Goal: Transaction & Acquisition: Purchase product/service

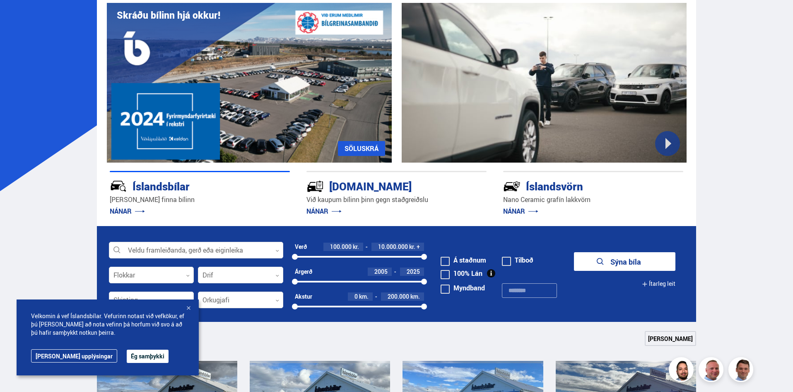
scroll to position [69, 0]
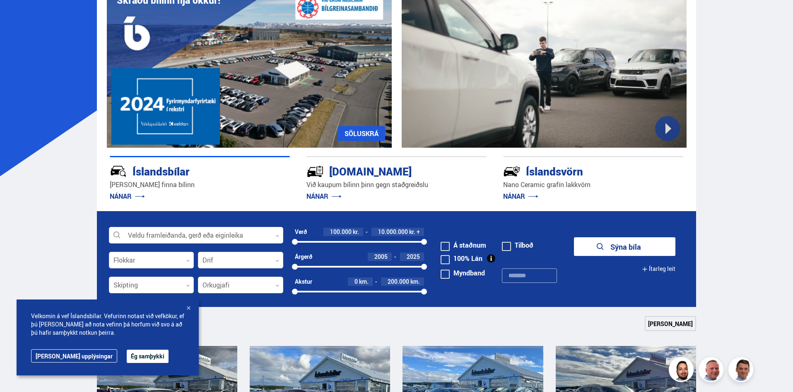
click at [127, 353] on button "Ég samþykki" at bounding box center [148, 355] width 42 height 13
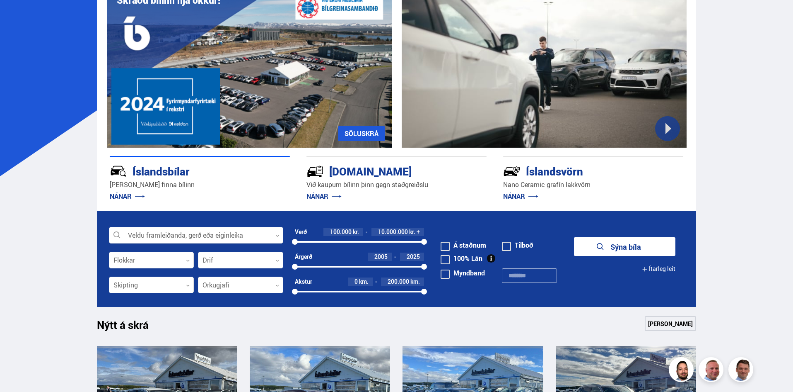
click at [446, 243] on span at bounding box center [445, 246] width 9 height 9
click at [445, 246] on span at bounding box center [445, 246] width 9 height 9
click at [269, 236] on div at bounding box center [196, 235] width 174 height 17
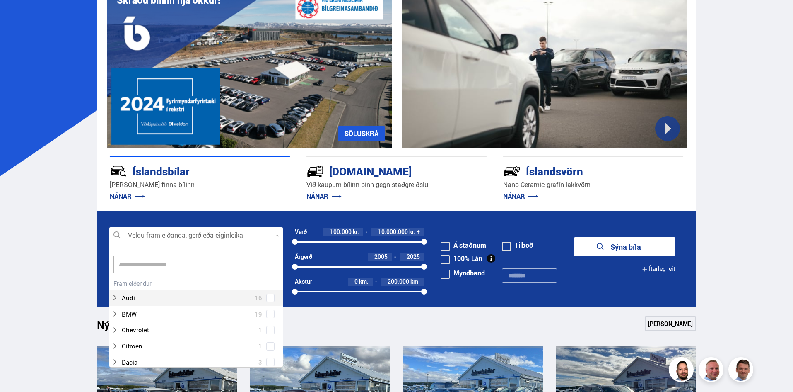
scroll to position [123, 172]
click at [269, 236] on div at bounding box center [196, 235] width 174 height 17
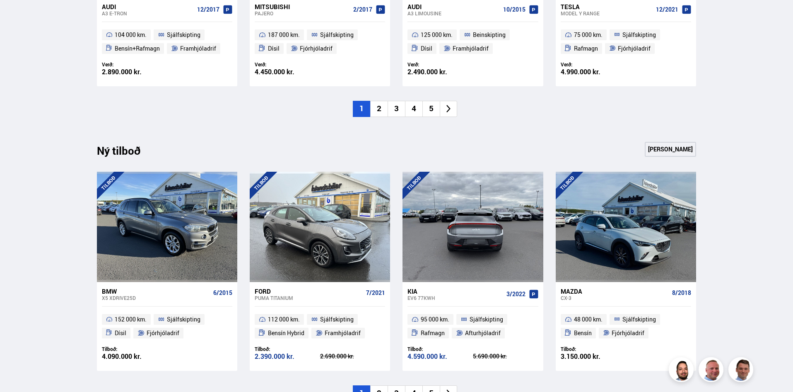
scroll to position [760, 0]
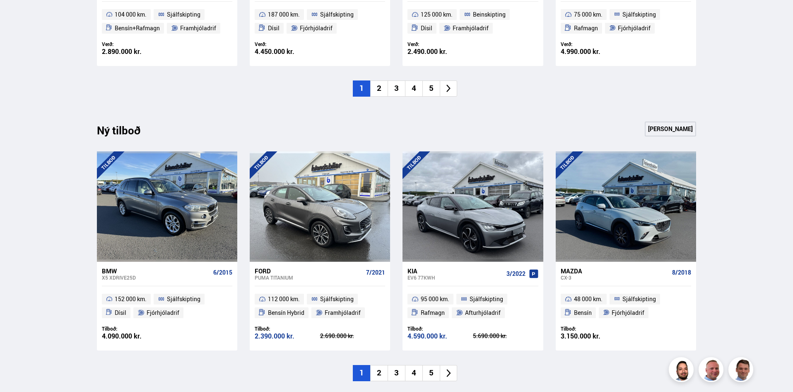
click at [378, 371] on li "2" at bounding box center [378, 373] width 17 height 16
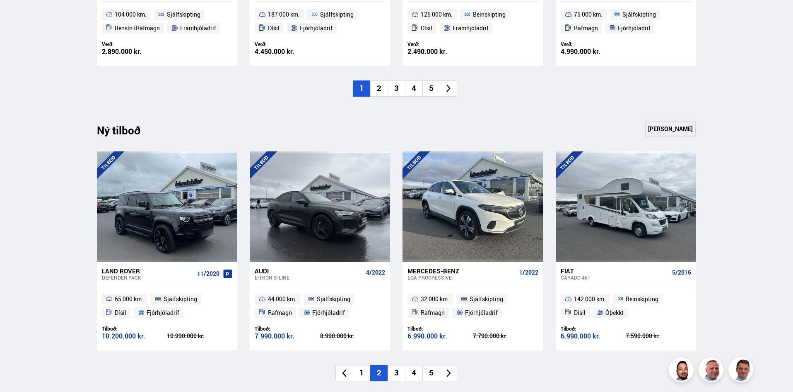
click at [450, 369] on icon at bounding box center [449, 373] width 10 height 10
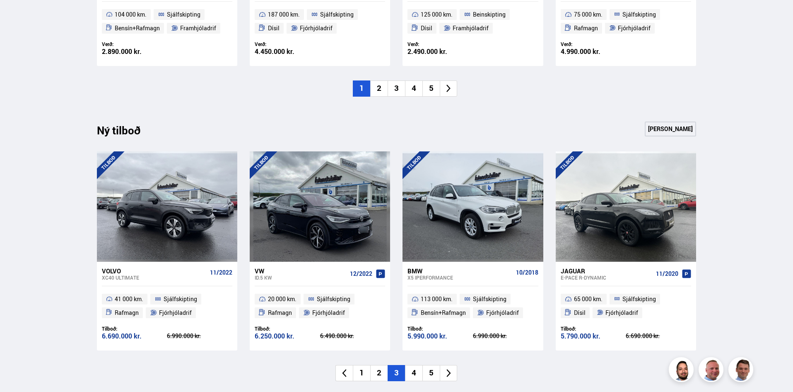
click at [450, 369] on icon at bounding box center [449, 373] width 10 height 10
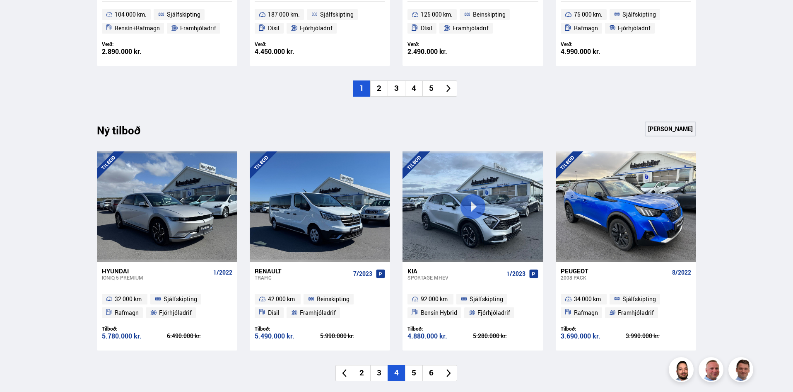
click at [450, 369] on icon at bounding box center [449, 373] width 10 height 10
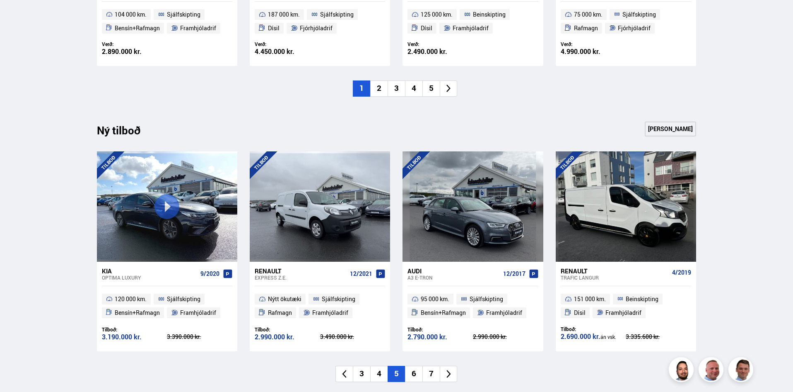
click at [450, 369] on icon at bounding box center [449, 374] width 10 height 10
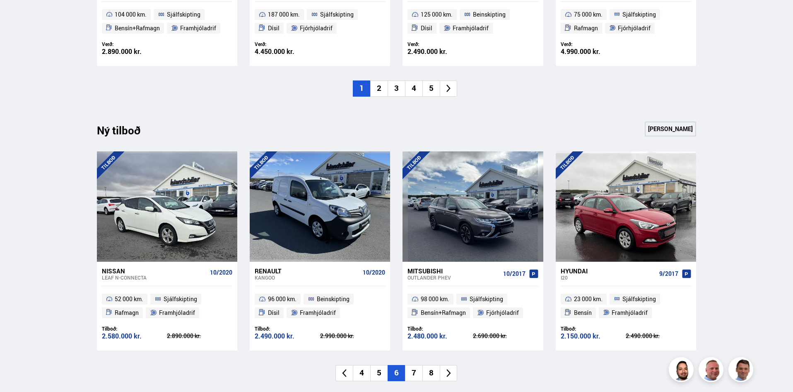
click at [450, 369] on icon at bounding box center [449, 373] width 10 height 10
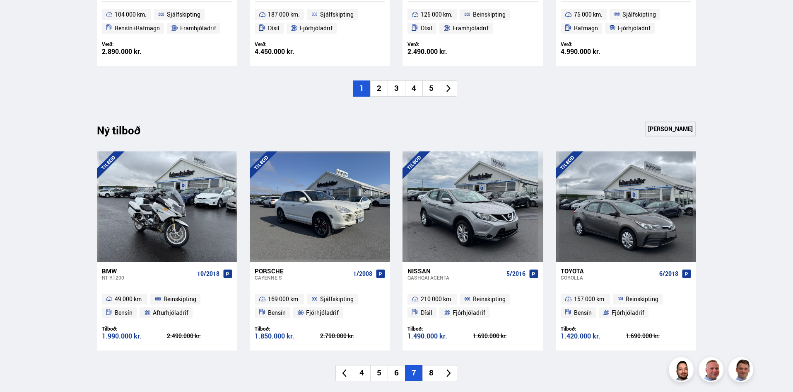
click at [450, 372] on icon at bounding box center [449, 373] width 4 height 8
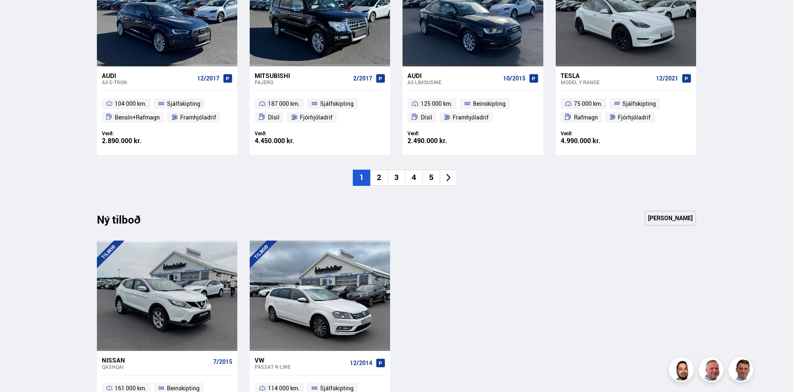
scroll to position [552, 0]
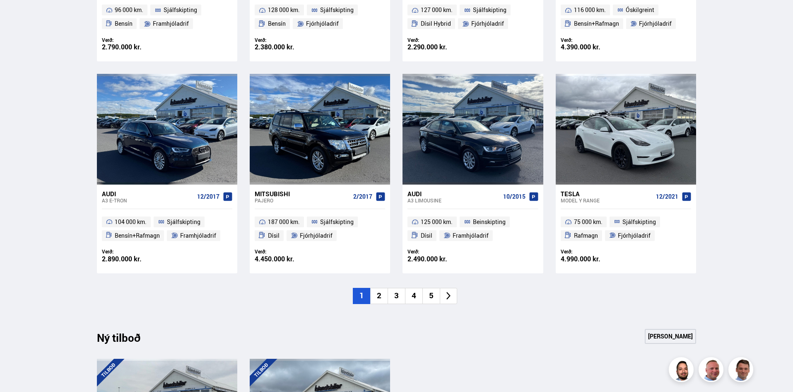
click at [445, 295] on icon at bounding box center [449, 296] width 10 height 10
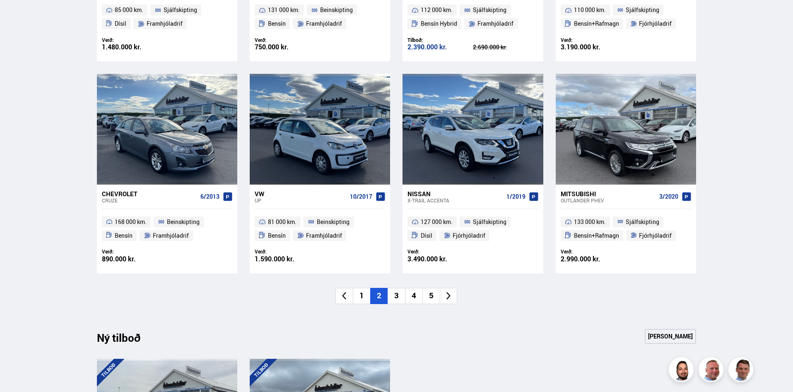
click at [447, 296] on icon at bounding box center [449, 296] width 10 height 10
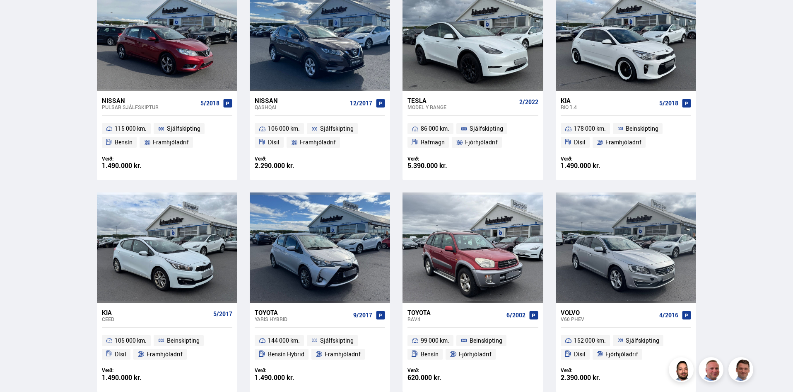
scroll to position [484, 0]
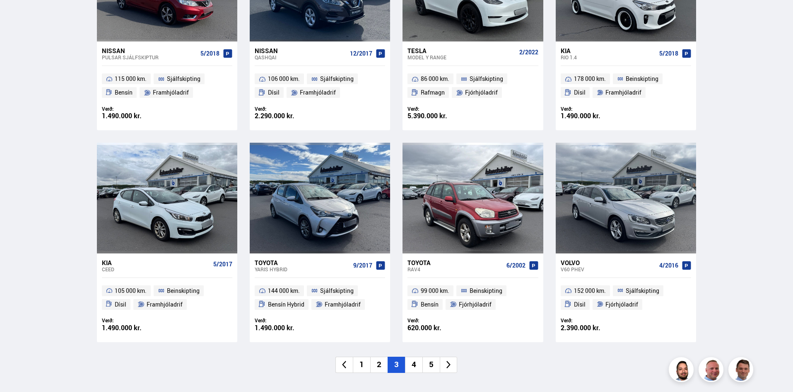
click at [446, 367] on icon at bounding box center [449, 365] width 10 height 10
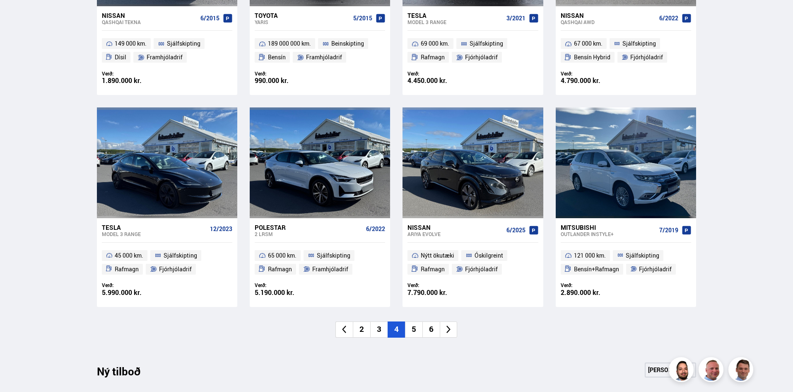
scroll to position [552, 0]
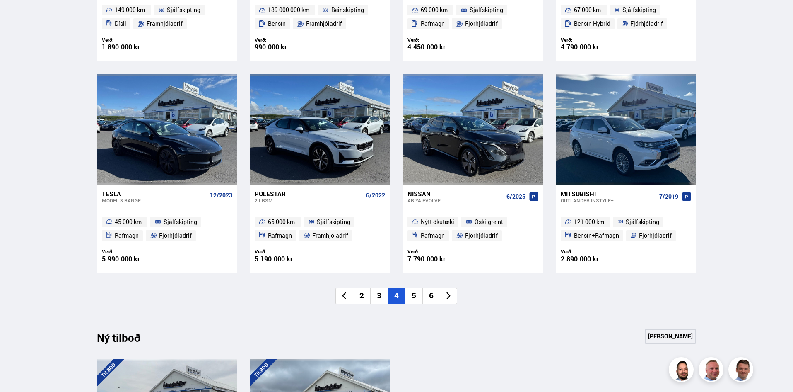
click at [450, 298] on icon at bounding box center [449, 296] width 10 height 10
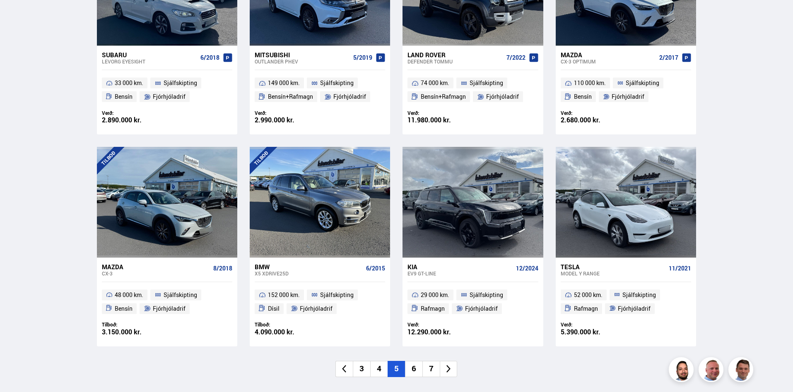
scroll to position [484, 0]
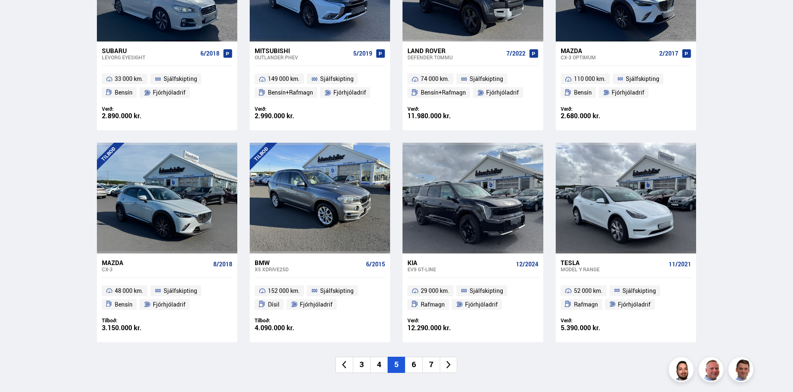
click at [446, 364] on icon at bounding box center [449, 365] width 10 height 10
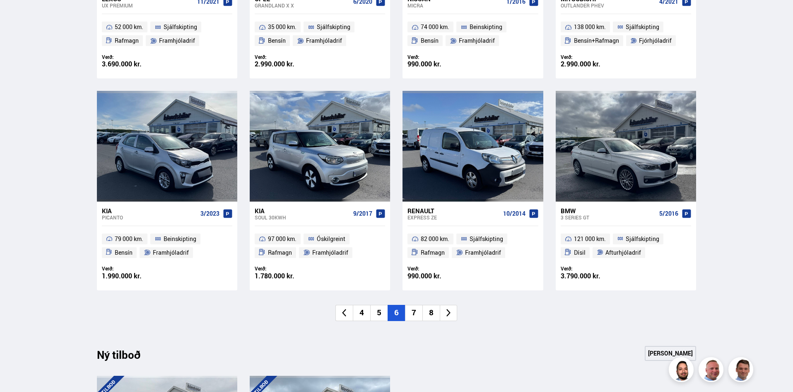
scroll to position [552, 0]
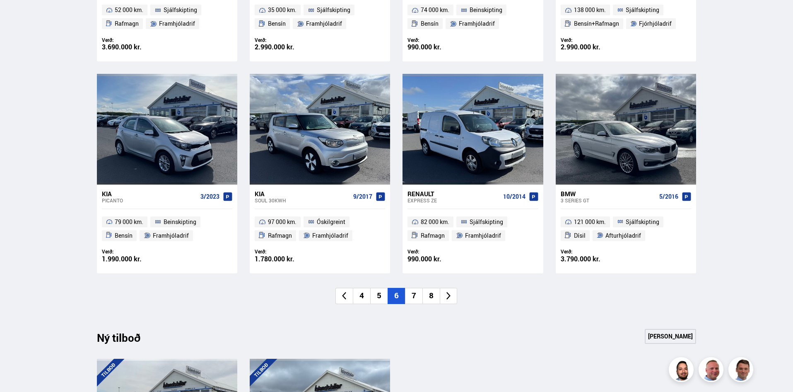
click at [447, 297] on icon at bounding box center [449, 296] width 10 height 10
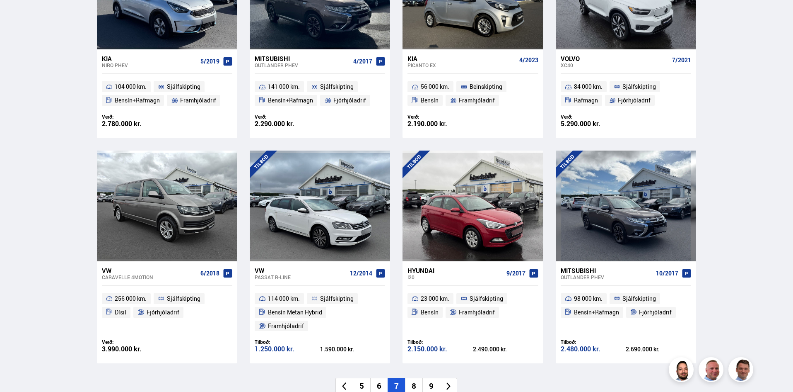
scroll to position [484, 0]
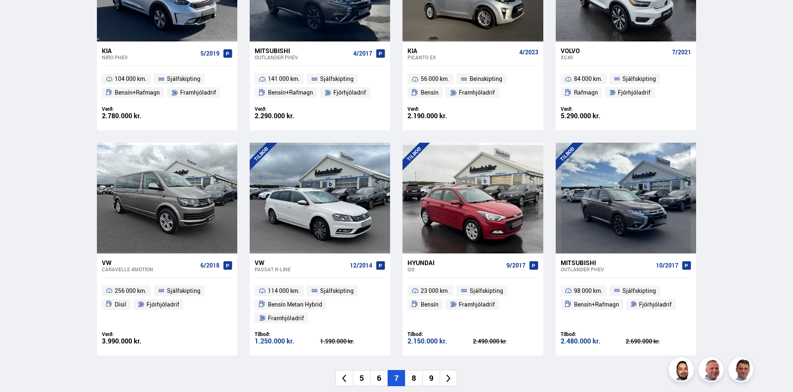
click at [451, 373] on icon at bounding box center [449, 378] width 10 height 10
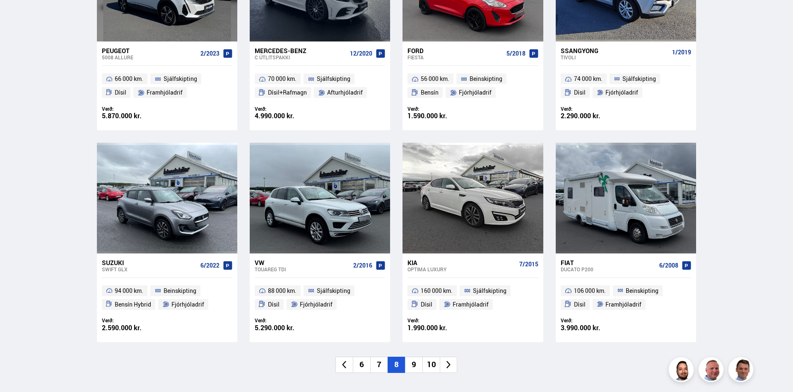
click at [452, 363] on icon at bounding box center [449, 365] width 10 height 10
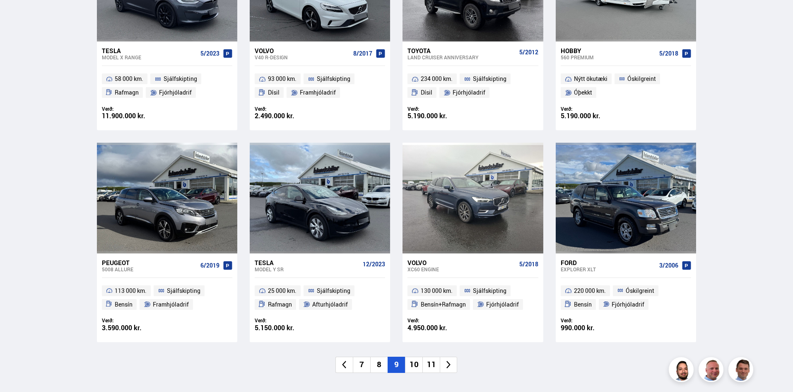
click at [445, 362] on icon at bounding box center [449, 365] width 10 height 10
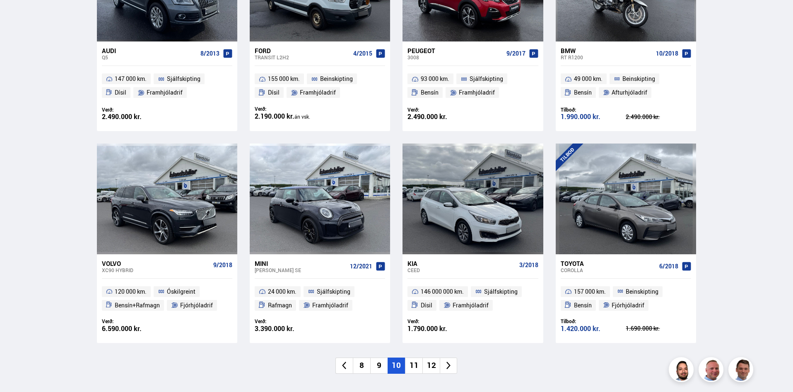
click at [446, 366] on icon at bounding box center [449, 365] width 10 height 10
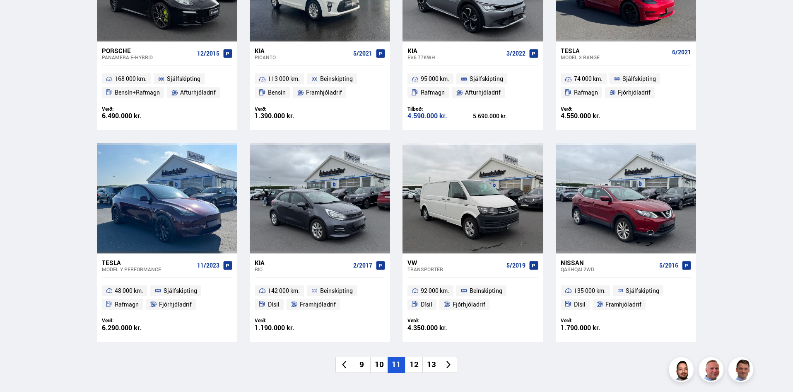
click at [450, 368] on icon at bounding box center [449, 365] width 10 height 10
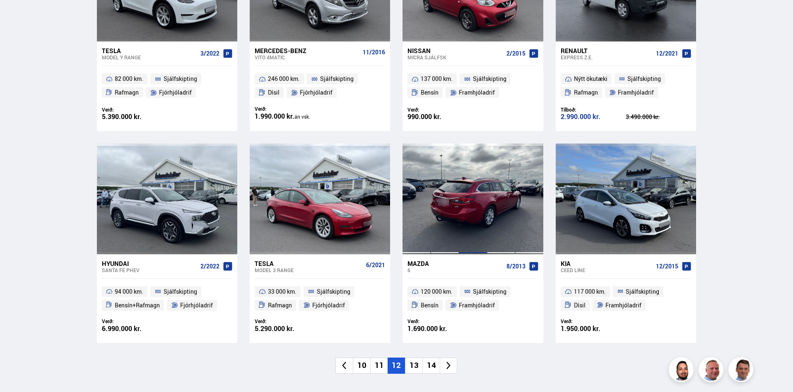
scroll to position [552, 0]
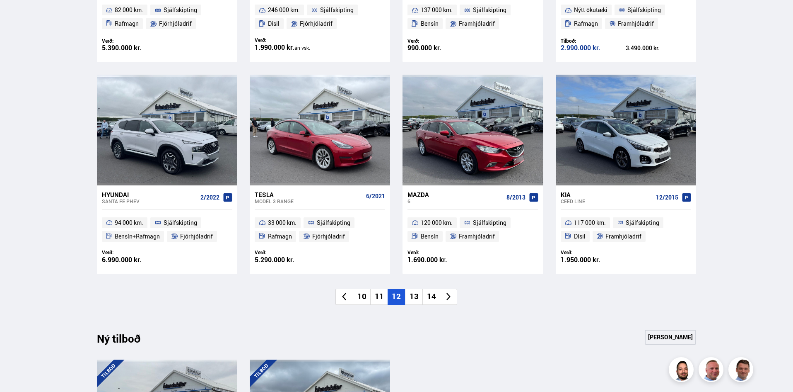
click at [447, 294] on icon at bounding box center [449, 297] width 4 height 8
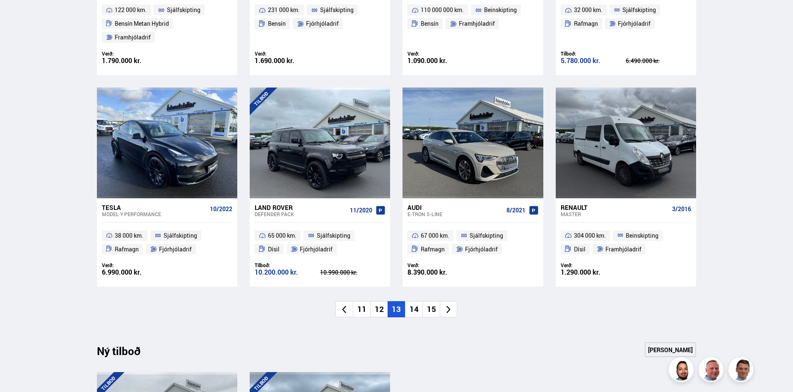
click at [448, 305] on icon at bounding box center [449, 310] width 10 height 10
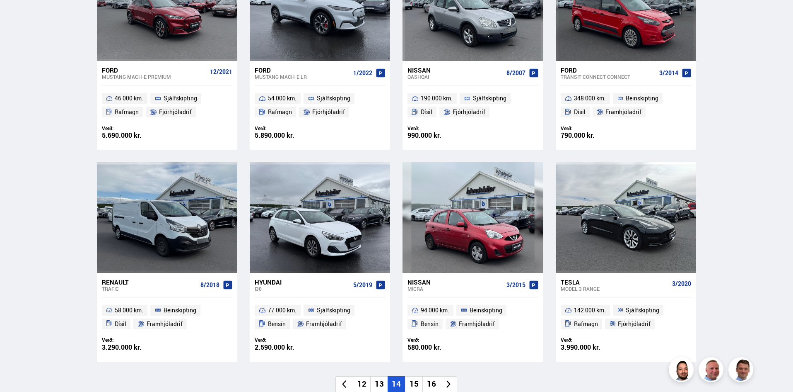
scroll to position [484, 0]
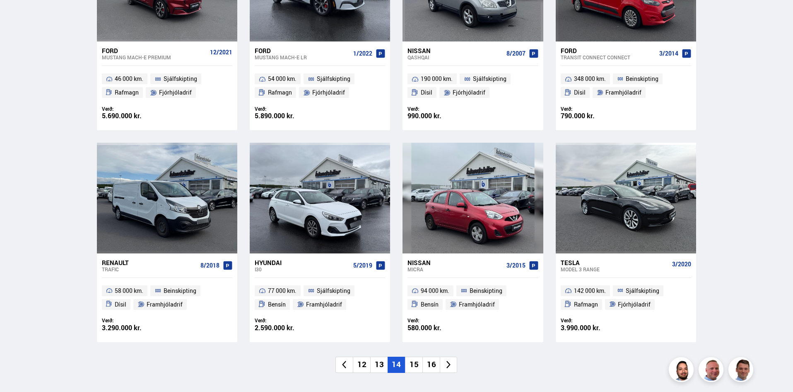
click at [452, 364] on icon at bounding box center [449, 365] width 10 height 10
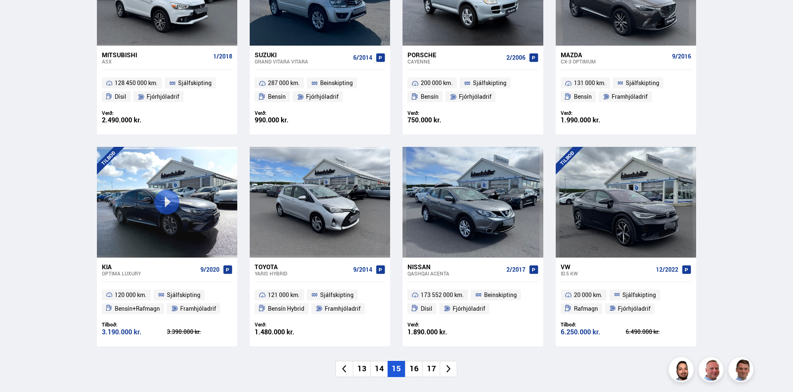
scroll to position [552, 0]
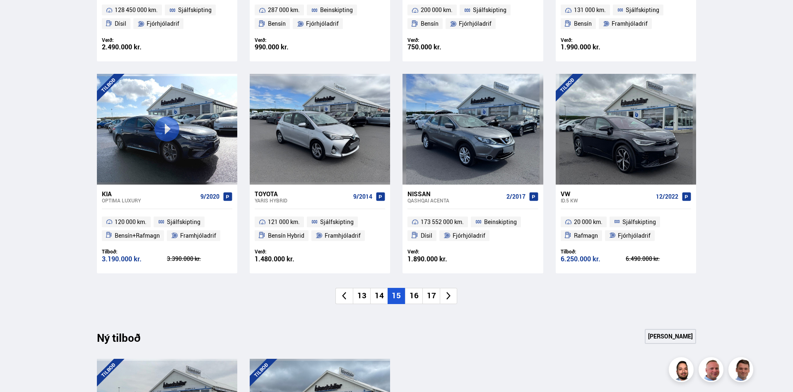
click at [449, 294] on icon at bounding box center [449, 296] width 4 height 8
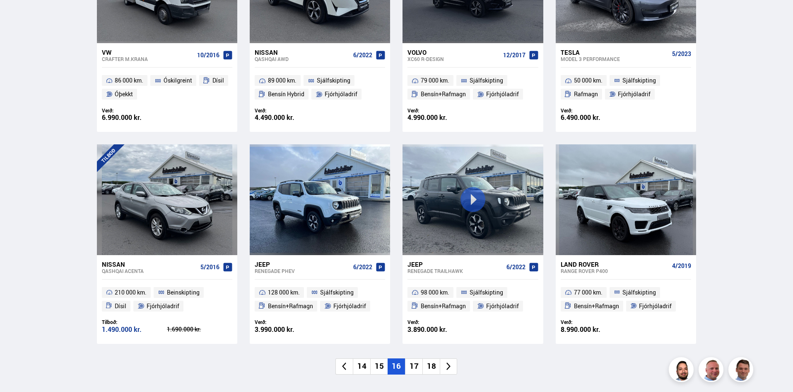
scroll to position [484, 0]
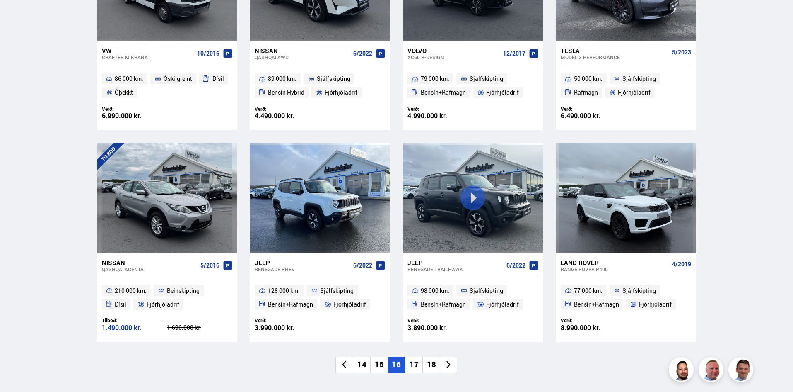
click at [452, 360] on icon at bounding box center [449, 365] width 10 height 10
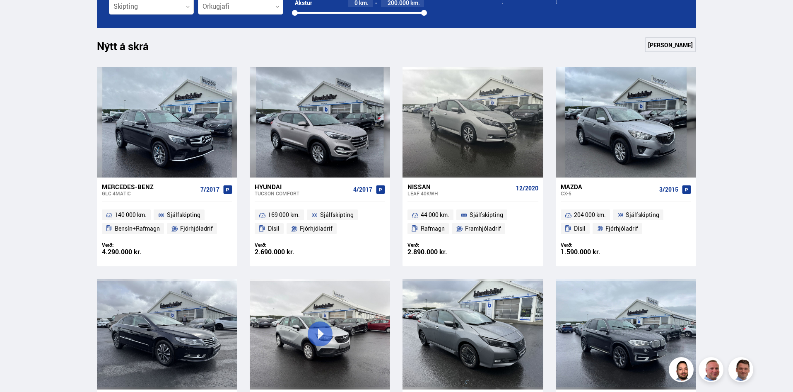
scroll to position [276, 0]
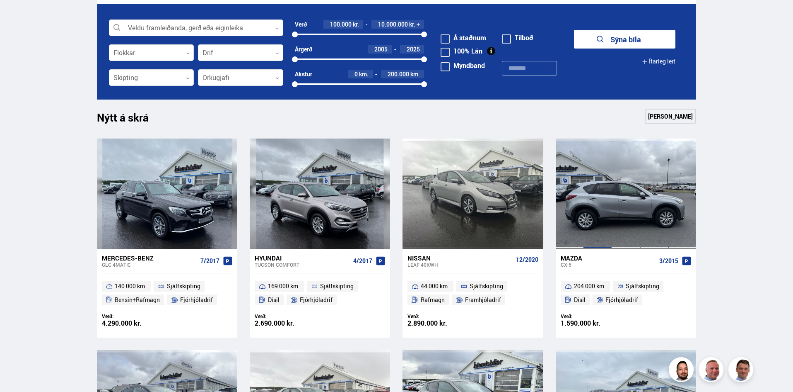
click at [602, 212] on div at bounding box center [598, 193] width 28 height 110
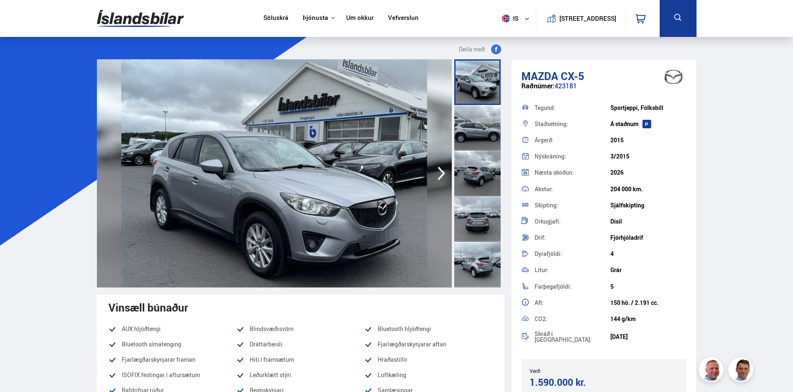
click at [436, 171] on icon "button" at bounding box center [441, 173] width 17 height 20
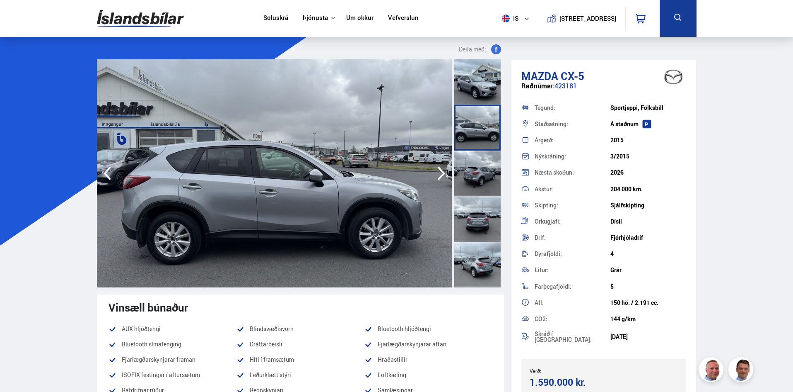
click at [436, 171] on icon "button" at bounding box center [441, 173] width 17 height 20
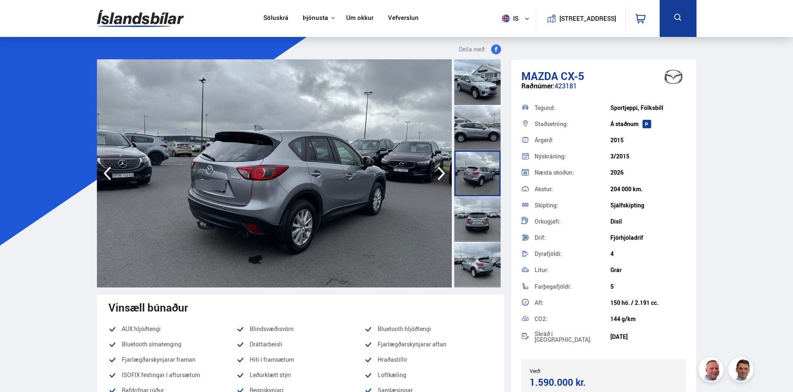
click at [436, 171] on icon "button" at bounding box center [441, 173] width 17 height 20
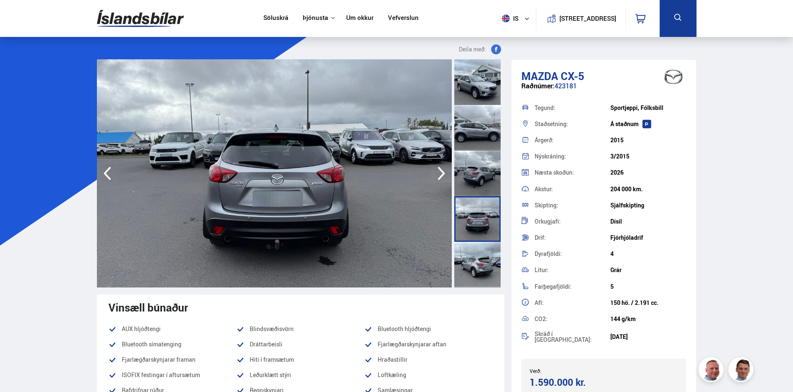
click at [436, 171] on icon "button" at bounding box center [441, 173] width 17 height 20
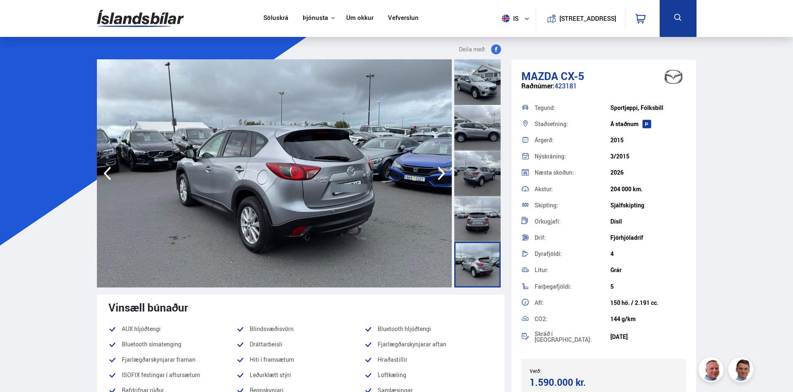
click at [436, 171] on icon "button" at bounding box center [441, 173] width 17 height 20
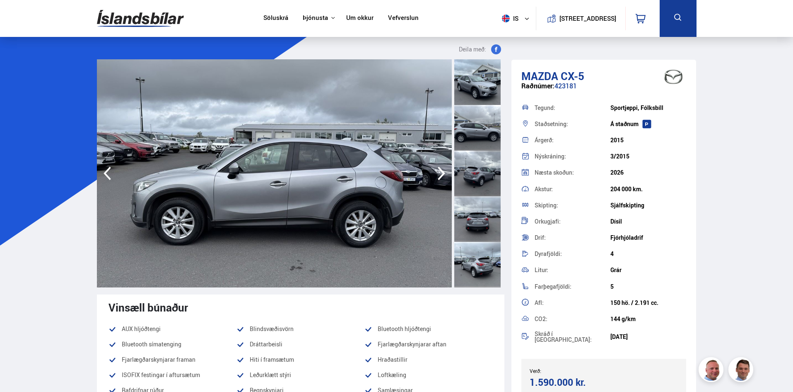
click at [436, 171] on icon "button" at bounding box center [441, 173] width 17 height 20
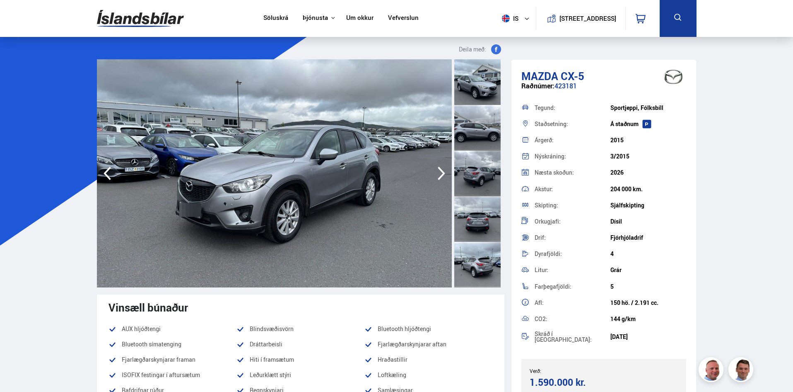
click at [436, 171] on icon "button" at bounding box center [441, 173] width 17 height 20
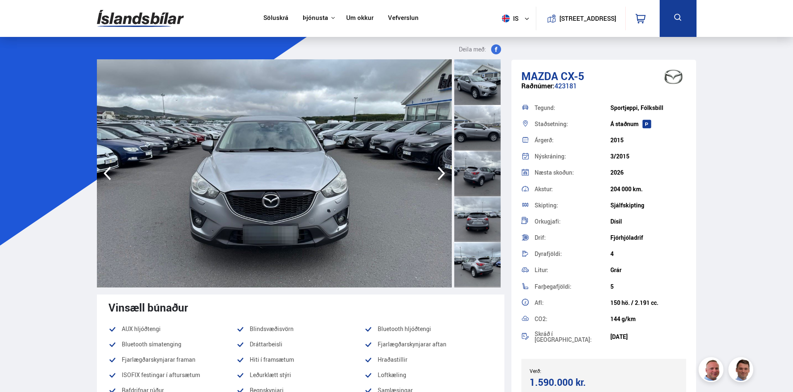
click at [436, 171] on icon "button" at bounding box center [441, 173] width 17 height 20
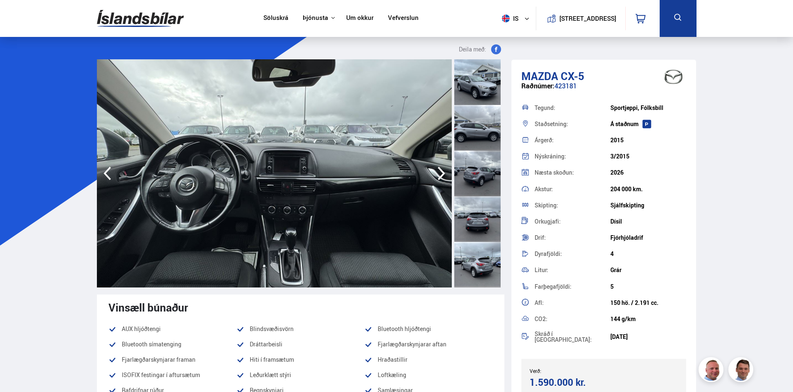
click at [436, 171] on icon "button" at bounding box center [441, 173] width 17 height 20
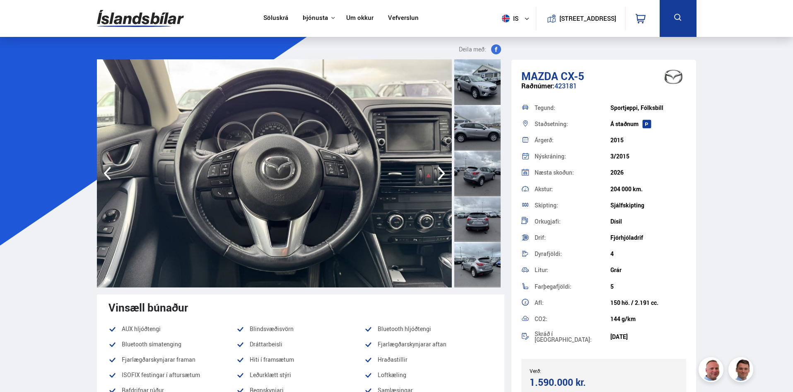
click at [436, 171] on icon "button" at bounding box center [441, 173] width 17 height 20
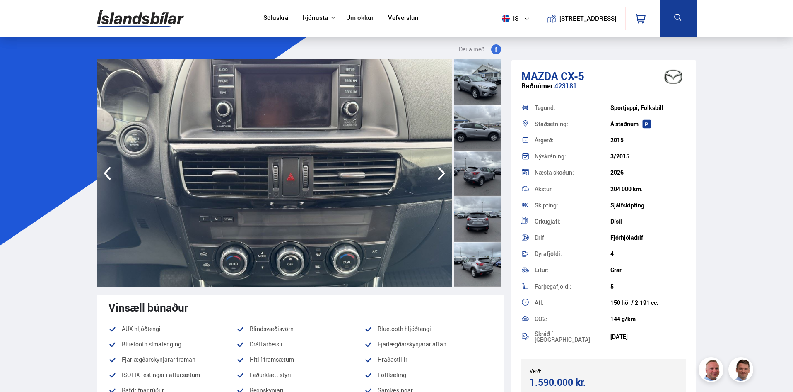
click at [436, 171] on icon "button" at bounding box center [441, 173] width 17 height 20
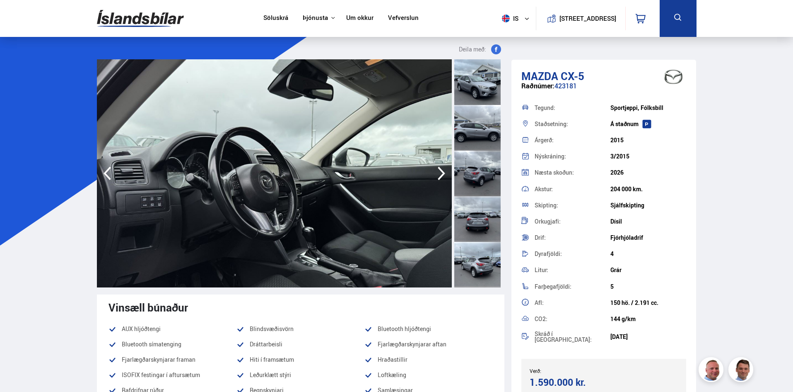
click at [436, 171] on icon "button" at bounding box center [441, 173] width 17 height 20
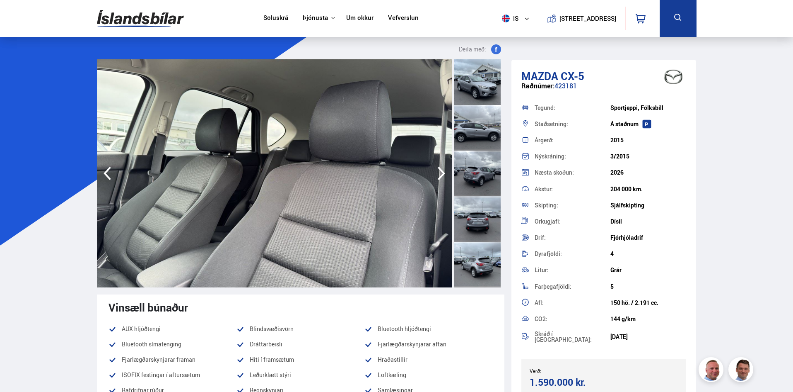
click at [436, 171] on icon "button" at bounding box center [441, 173] width 17 height 20
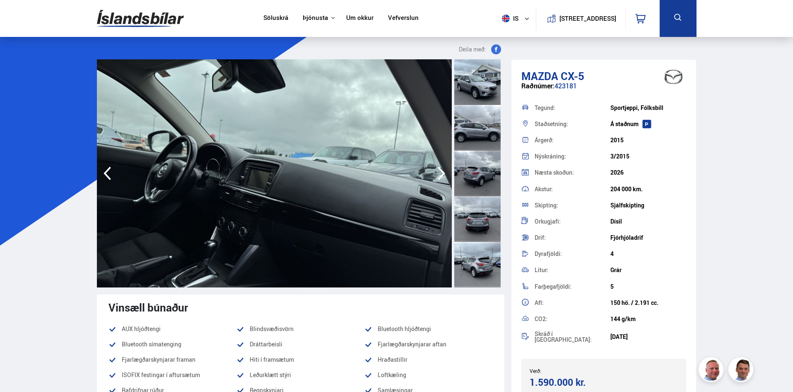
click at [436, 171] on icon "button" at bounding box center [441, 173] width 17 height 20
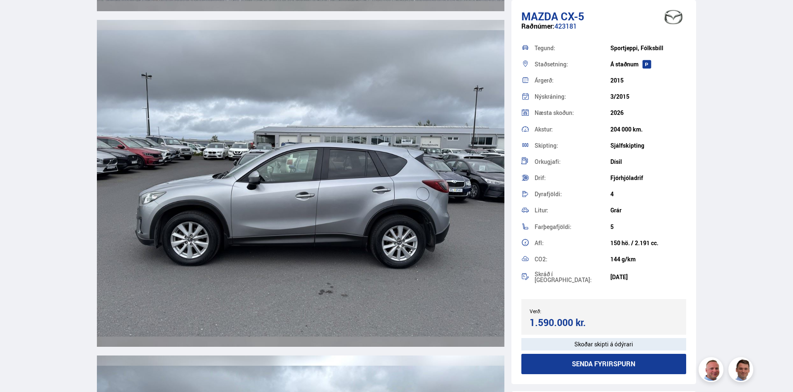
scroll to position [2555, 0]
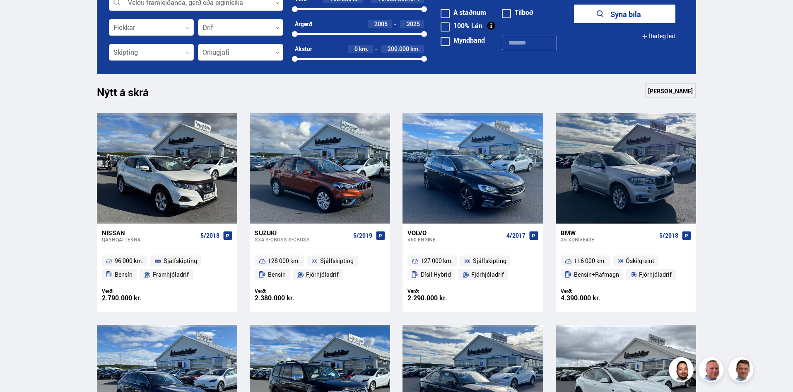
scroll to position [207, 0]
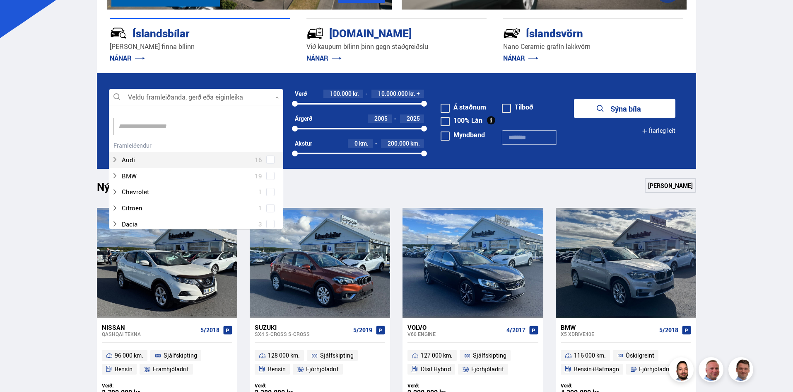
click at [257, 98] on div at bounding box center [196, 97] width 174 height 17
click at [203, 127] on input at bounding box center [194, 126] width 161 height 17
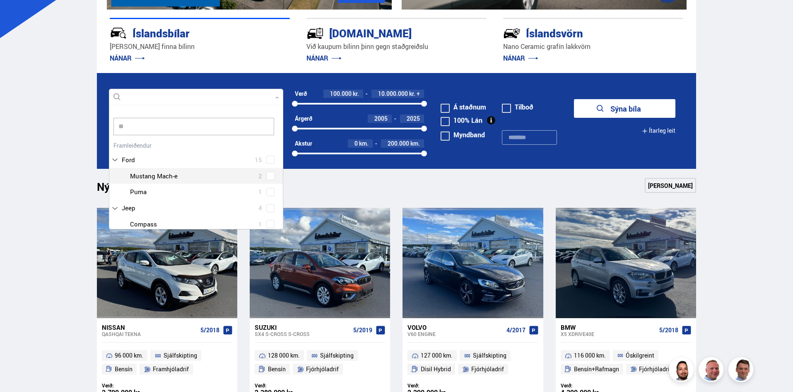
type input "***"
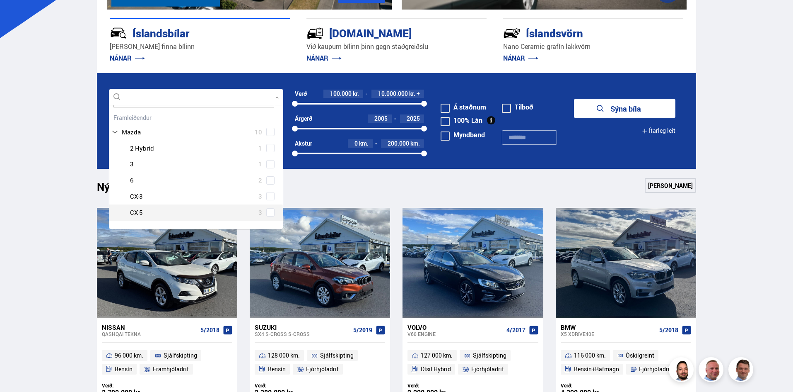
click at [270, 211] on div "Mazda 2 Hybrid 1 Mazda 3 1 Mazda 6 2 Mazda CX-3 3 Mazda CX-5 3" at bounding box center [196, 180] width 174 height 80
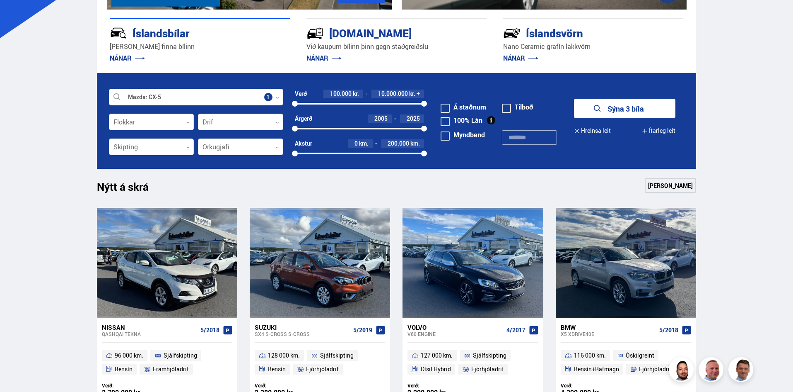
click at [614, 107] on button "Sýna 3 bíla" at bounding box center [625, 108] width 102 height 19
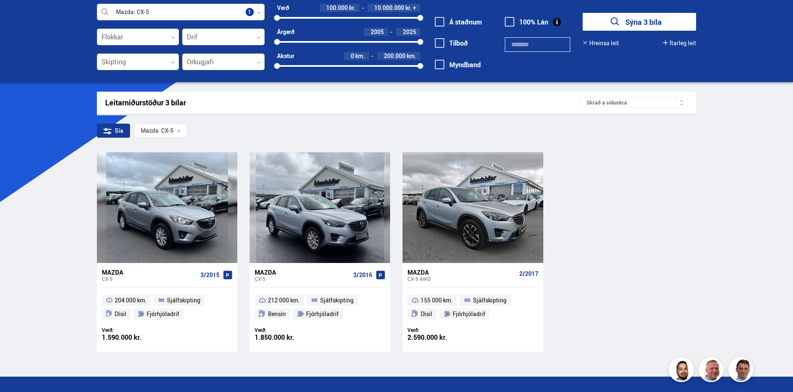
scroll to position [69, 0]
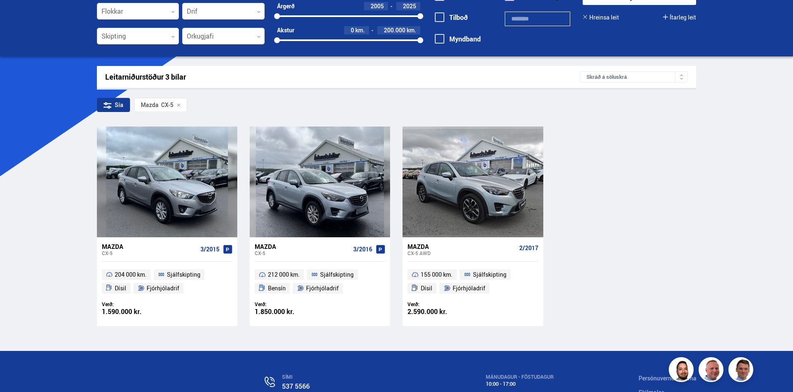
click at [561, 206] on div "Mazda CX-5 3/2015 204 000 km. Sjálfskipting Dísil Fjórhjóladrif Verð: 1.590.000…" at bounding box center [397, 225] width 600 height 199
